Goal: Task Accomplishment & Management: Manage account settings

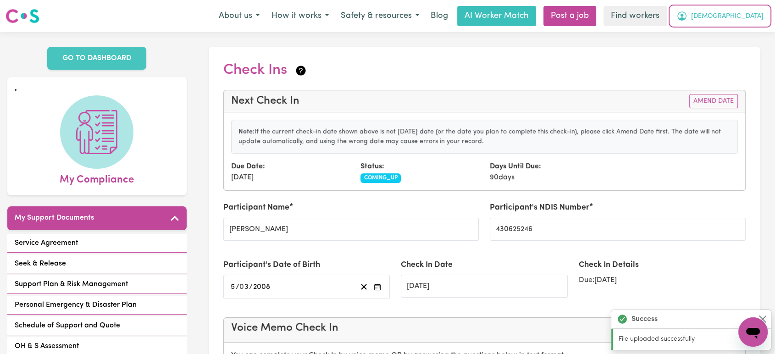
click at [748, 21] on span "[DEMOGRAPHIC_DATA]" at bounding box center [727, 16] width 72 height 10
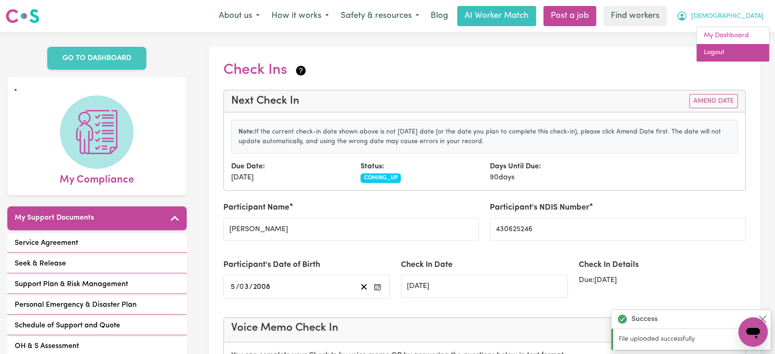
click at [745, 53] on link "Logout" at bounding box center [732, 52] width 72 height 17
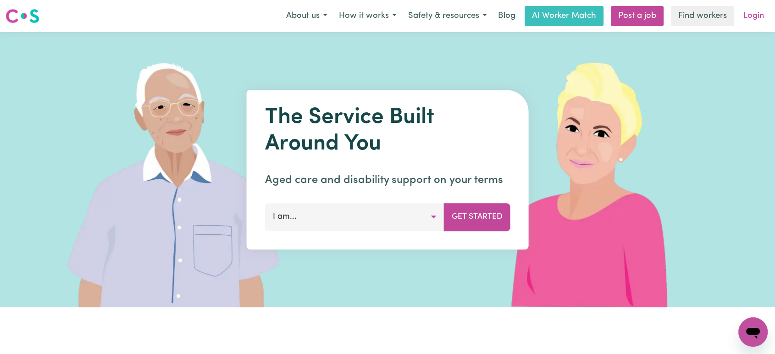
click at [754, 18] on link "Login" at bounding box center [753, 16] width 32 height 20
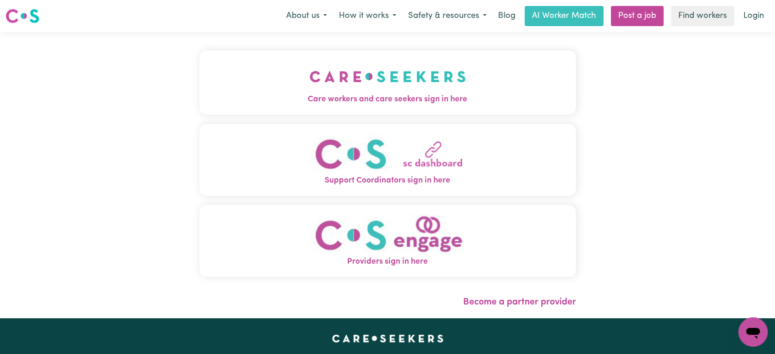
click at [337, 75] on button "Care workers and care seekers sign in here" at bounding box center [387, 82] width 376 height 64
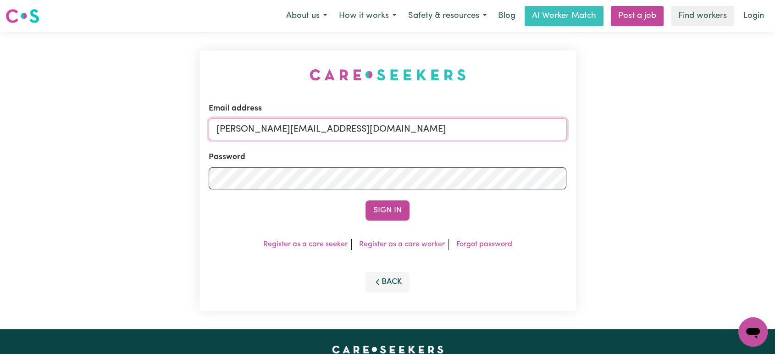
click at [406, 129] on input "[PERSON_NAME][EMAIL_ADDRESS][DOMAIN_NAME]" at bounding box center [388, 129] width 358 height 22
drag, startPoint x: 455, startPoint y: 127, endPoint x: 264, endPoint y: 127, distance: 190.2
click at [264, 127] on input "[EMAIL_ADDRESS][DOMAIN_NAME]" at bounding box center [388, 129] width 358 height 22
type input "[EMAIL_ADDRESS][DOMAIN_NAME]"
drag, startPoint x: 540, startPoint y: 209, endPoint x: 421, endPoint y: 208, distance: 119.6
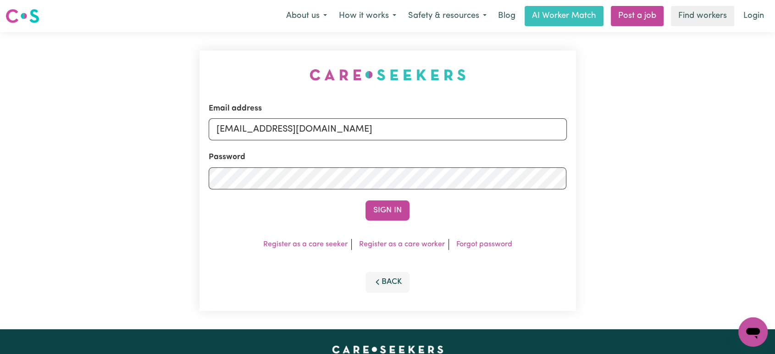
click at [540, 209] on div "Sign In" at bounding box center [388, 210] width 358 height 20
click at [381, 209] on button "Sign In" at bounding box center [387, 210] width 44 height 20
